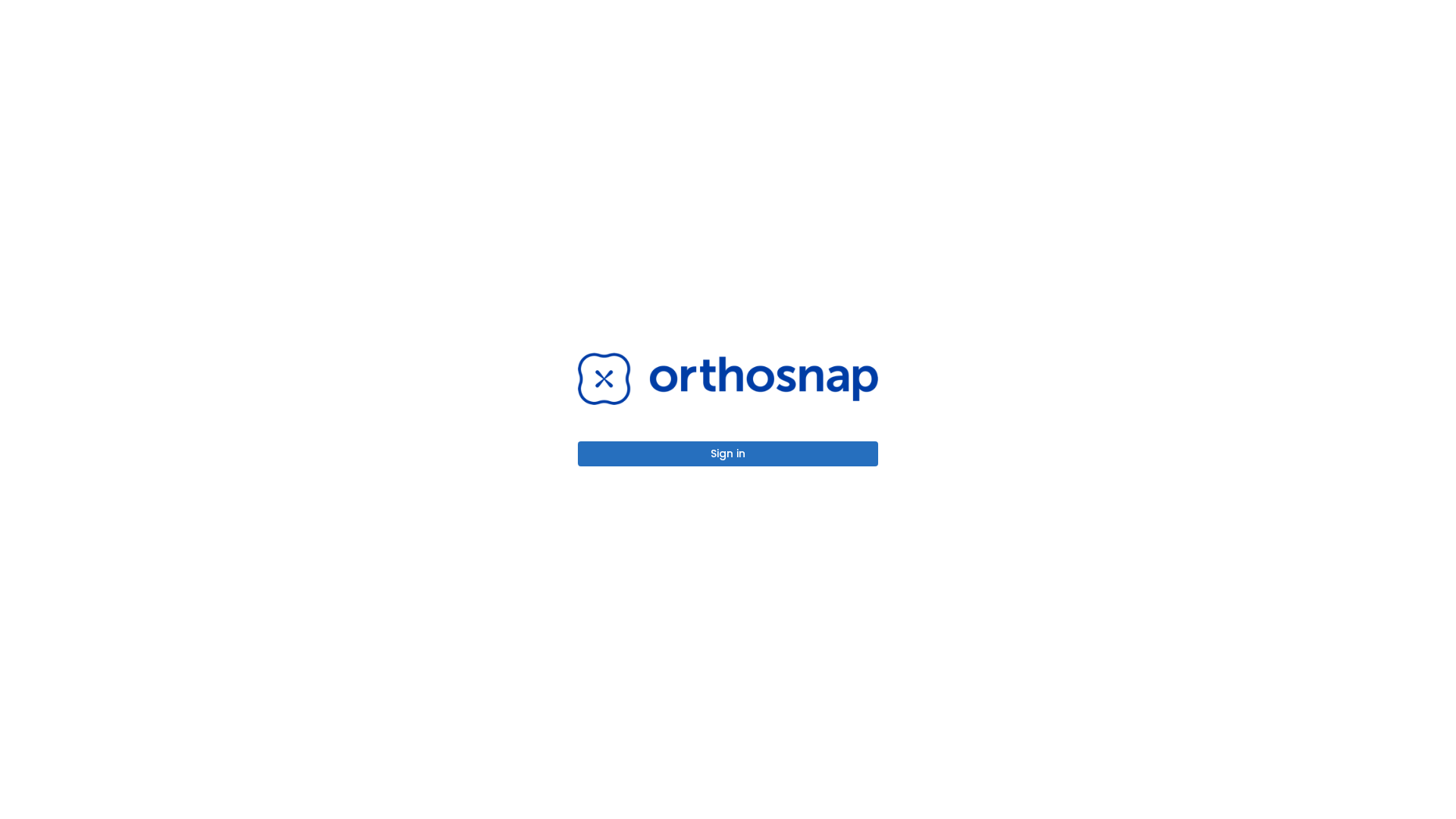
click at [728, 454] on button "Sign in" at bounding box center [727, 454] width 300 height 25
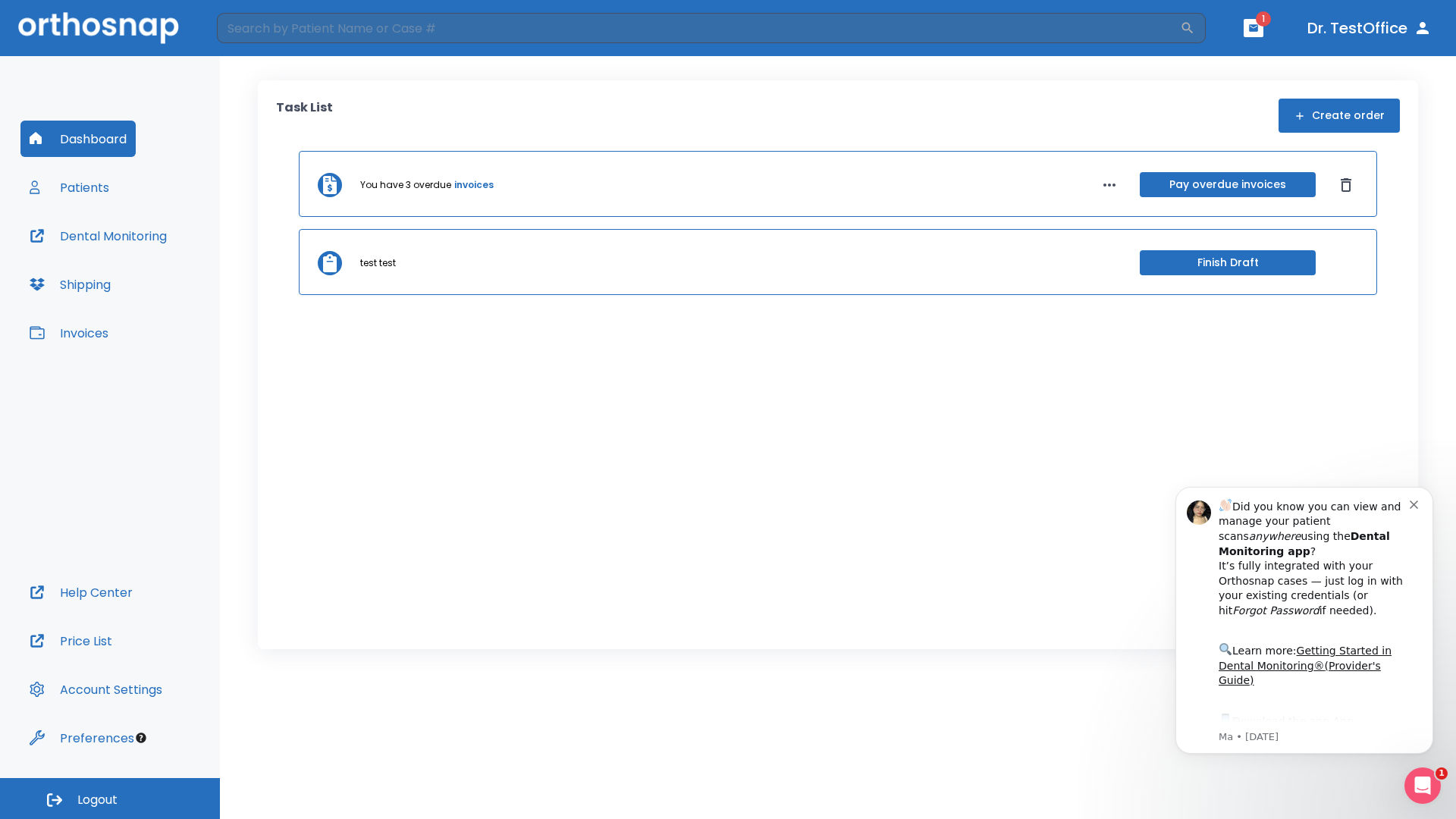
click at [110, 799] on span "Logout" at bounding box center [97, 799] width 40 height 16
